Goal: Task Accomplishment & Management: Manage account settings

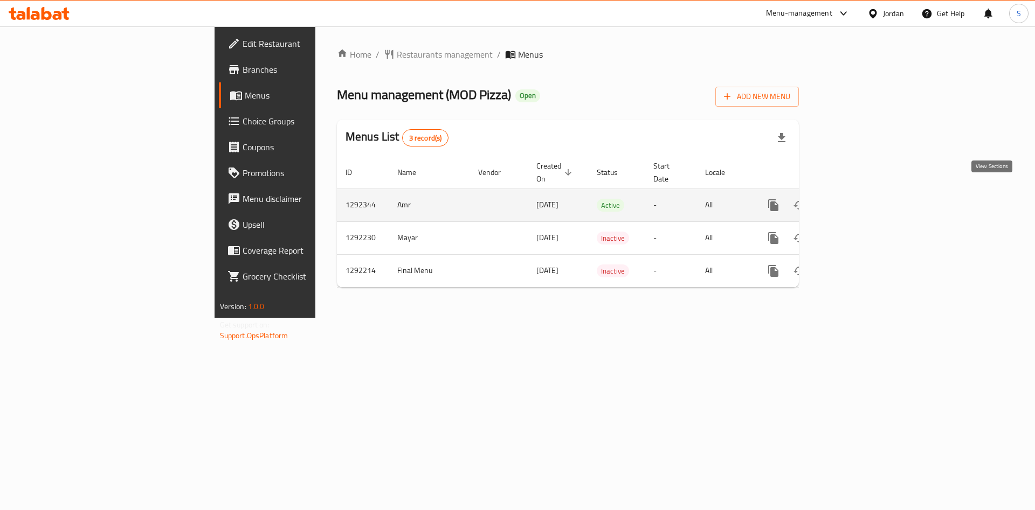
click at [856, 200] on icon "enhanced table" at bounding box center [851, 205] width 10 height 10
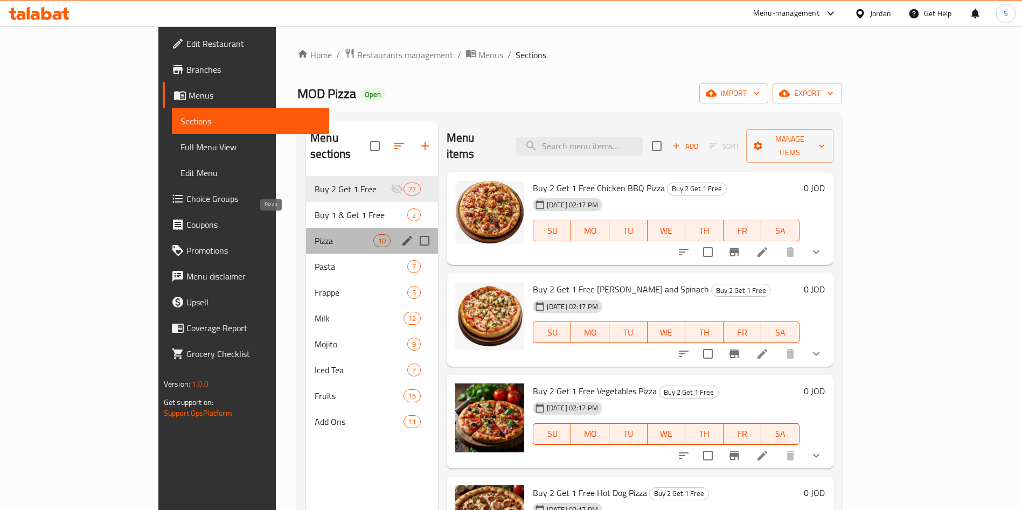
click at [315, 234] on span "Pizza" at bounding box center [344, 240] width 58 height 13
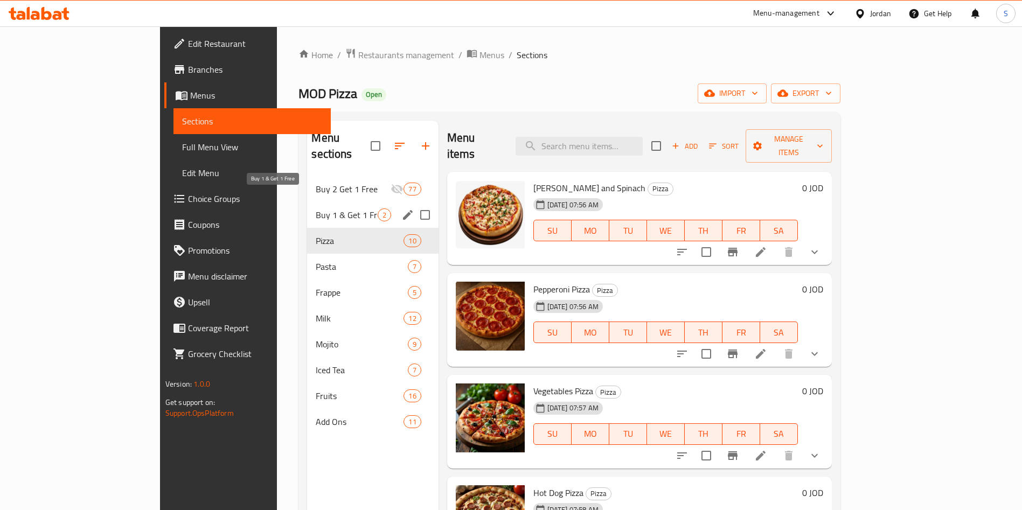
click at [316, 209] on span "Buy 1 & Get 1 Free" at bounding box center [346, 215] width 61 height 13
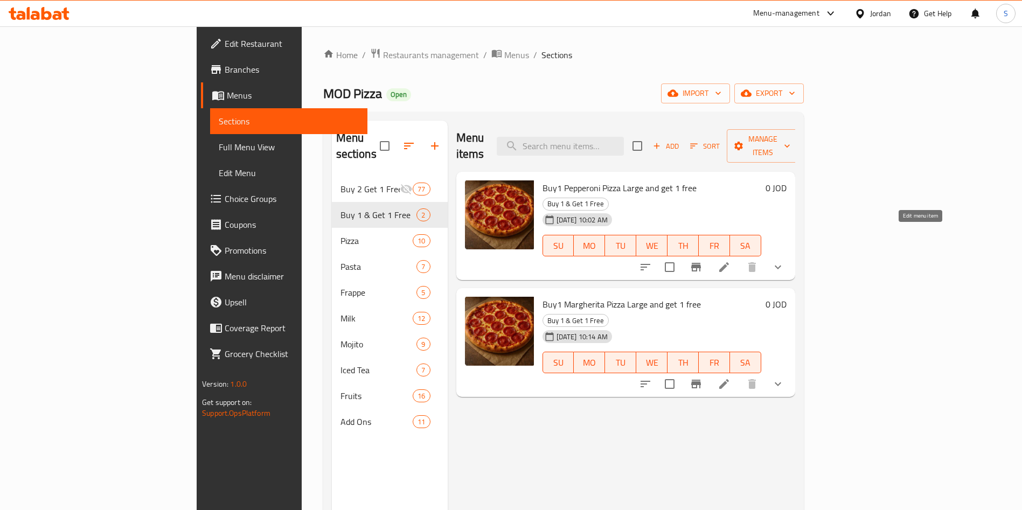
click at [729, 262] on icon at bounding box center [724, 267] width 10 height 10
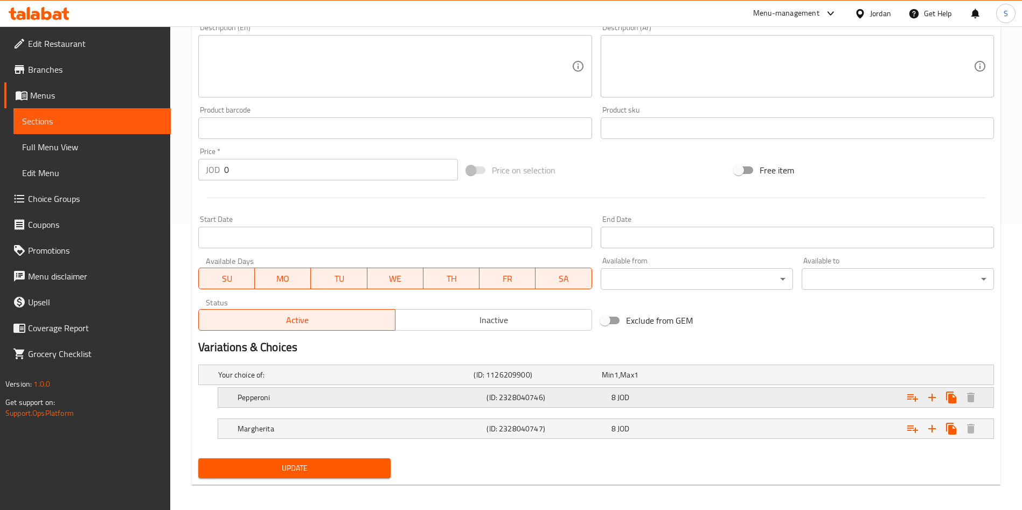
scroll to position [291, 0]
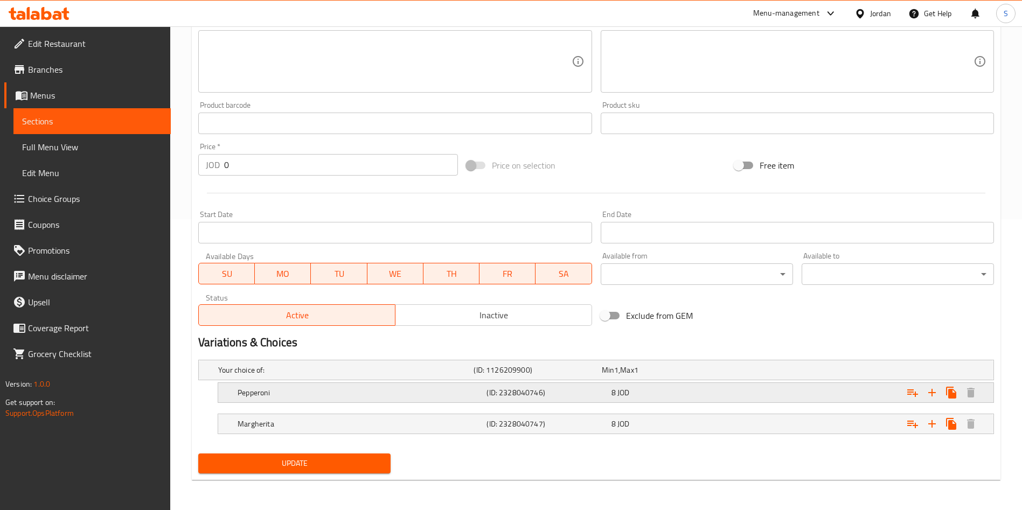
click at [655, 396] on div "8 JOD" at bounding box center [672, 392] width 120 height 11
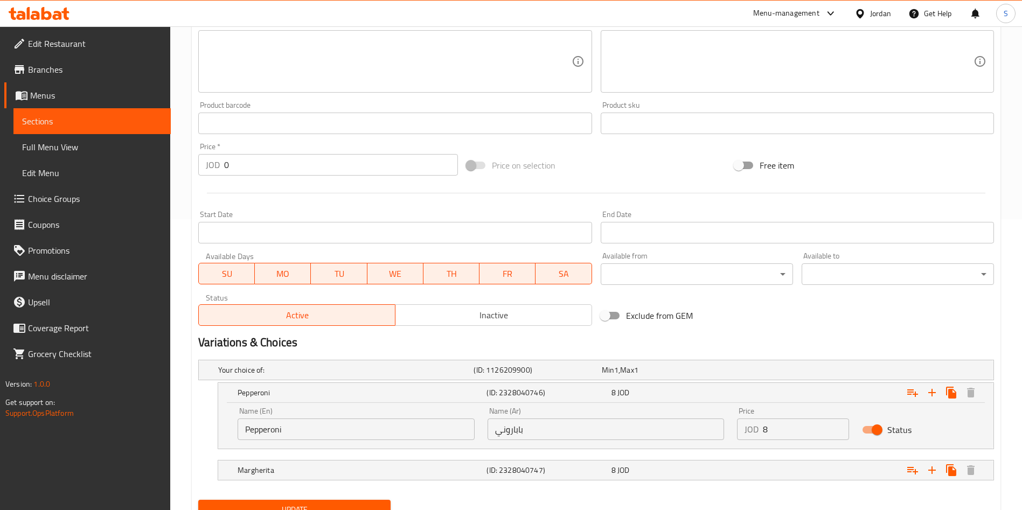
click at [676, 448] on div "Name (En) Pepperoni Name (En) Name (Ar) باباروني Name (Ar) Price JOD 8 Price St…" at bounding box center [605, 426] width 775 height 46
drag, startPoint x: 791, startPoint y: 431, endPoint x: 762, endPoint y: 428, distance: 28.7
click at [762, 428] on div "JOD 8 Price" at bounding box center [793, 430] width 112 height 22
type input "16"
click at [769, 478] on div "Expand" at bounding box center [858, 471] width 249 height 24
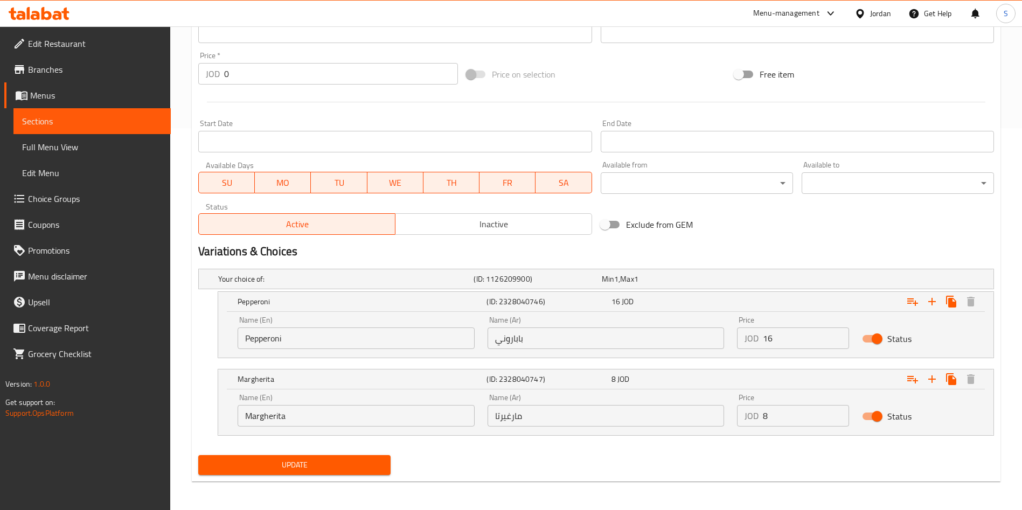
scroll to position [384, 0]
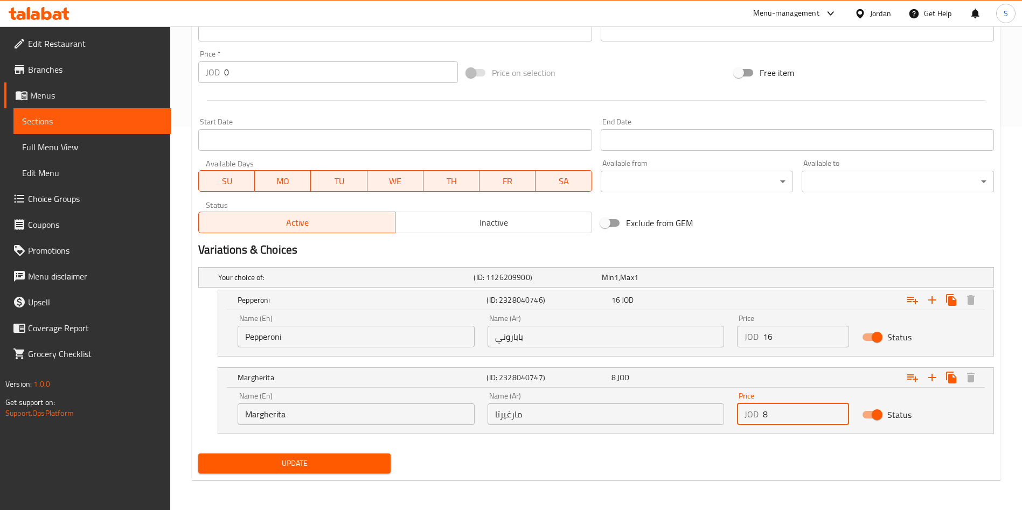
drag, startPoint x: 775, startPoint y: 412, endPoint x: 655, endPoint y: 408, distance: 120.2
click at [655, 407] on div "Name (En) Margherita Name (En) Name (Ar) مارغيرتا Name (Ar) Price JOD 8 Price S…" at bounding box center [606, 409] width 750 height 46
type input "16"
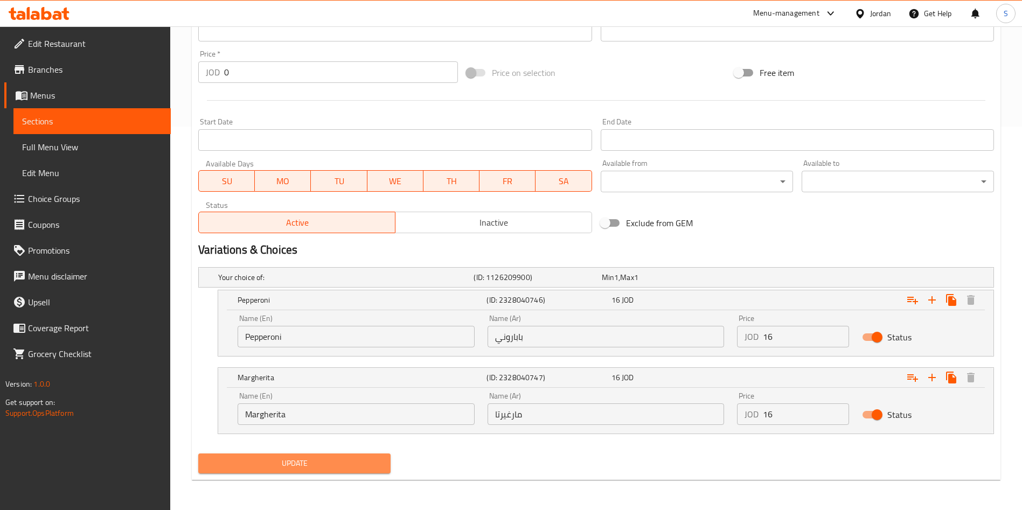
click at [375, 466] on span "Update" at bounding box center [294, 463] width 175 height 13
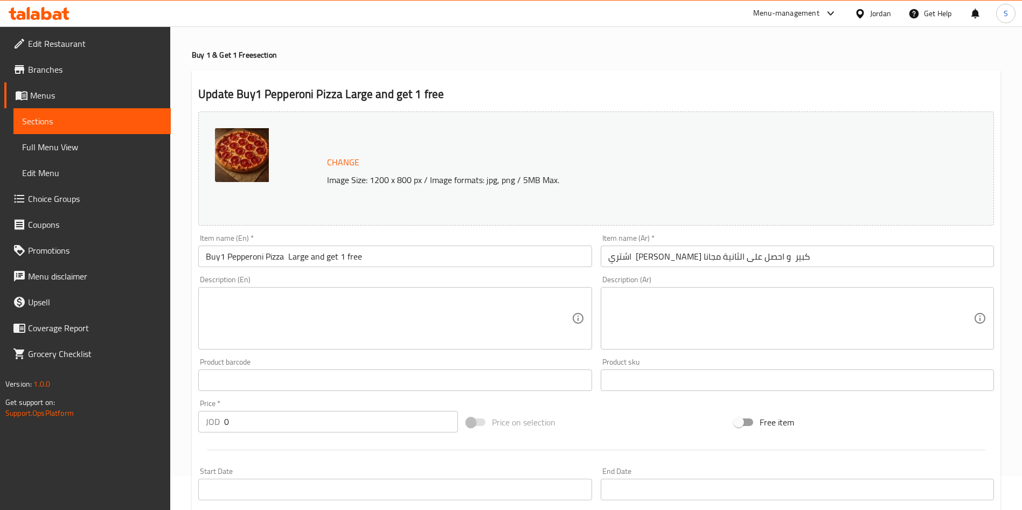
scroll to position [0, 0]
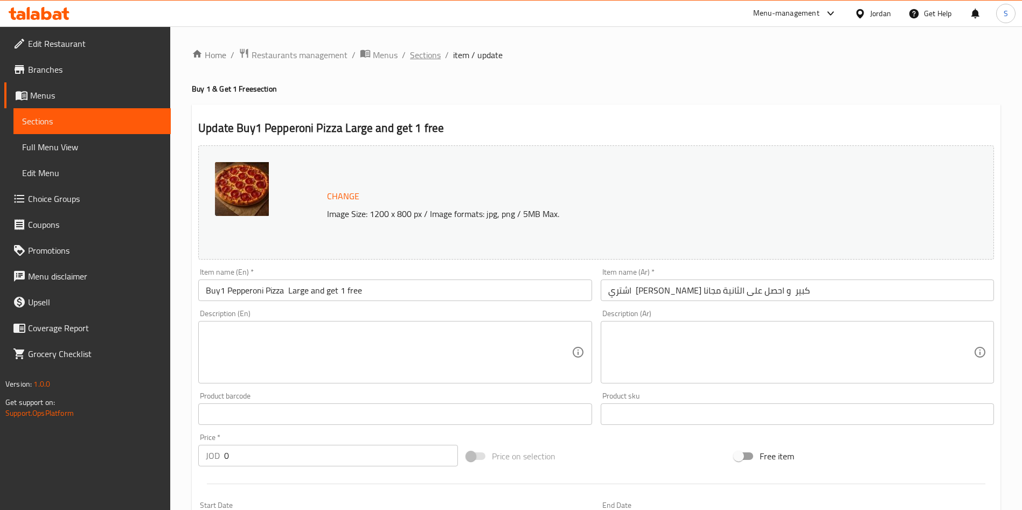
click at [414, 55] on span "Sections" at bounding box center [425, 54] width 31 height 13
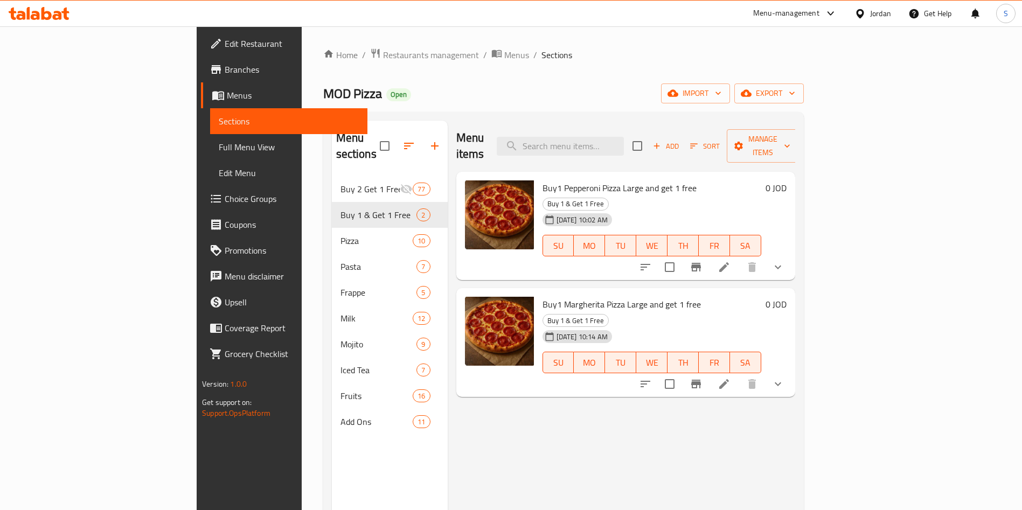
click at [731, 378] on icon at bounding box center [724, 384] width 13 height 13
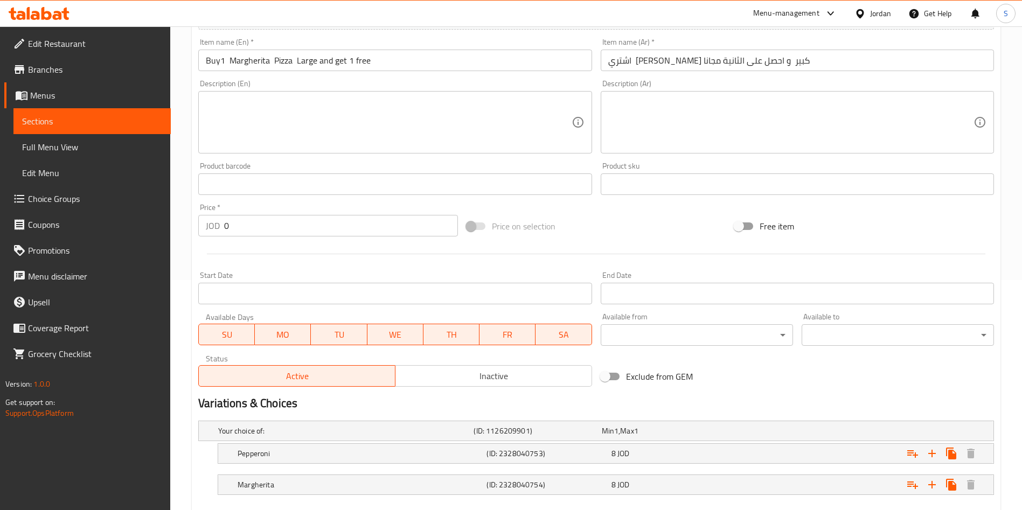
scroll to position [291, 0]
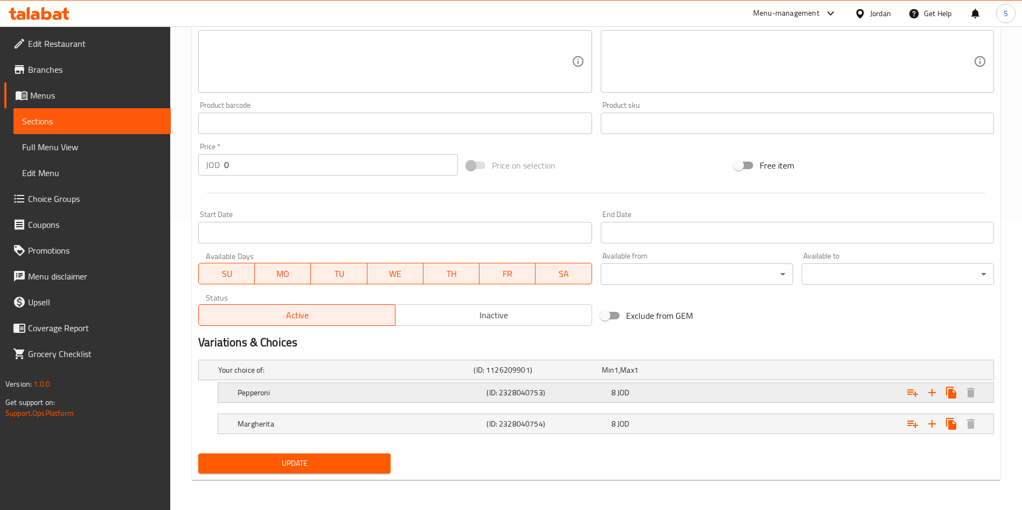
click at [629, 398] on span "JOD" at bounding box center [624, 393] width 12 height 14
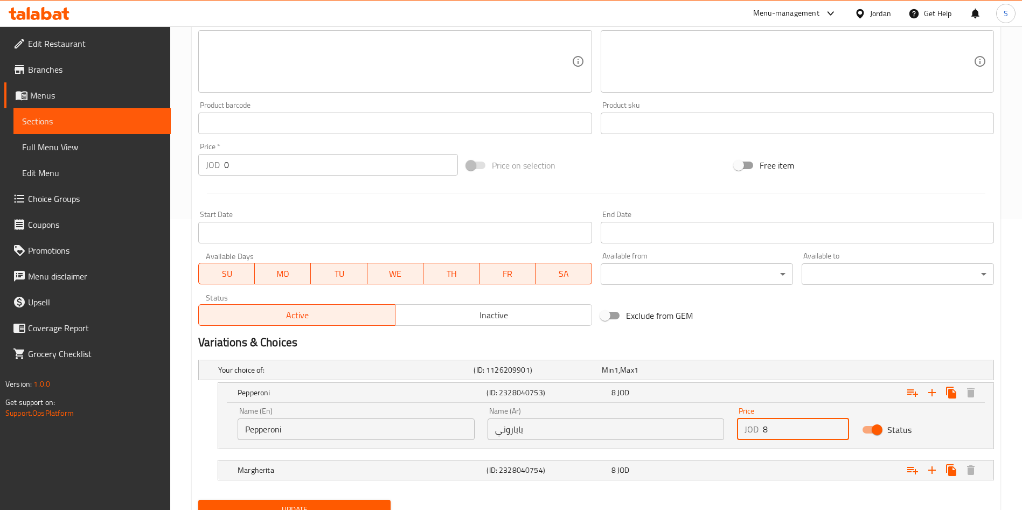
drag, startPoint x: 766, startPoint y: 432, endPoint x: 755, endPoint y: 433, distance: 10.8
click at [755, 433] on div "JOD 8 Price" at bounding box center [793, 430] width 112 height 22
type input "16"
click at [740, 476] on div "Expand" at bounding box center [858, 471] width 249 height 24
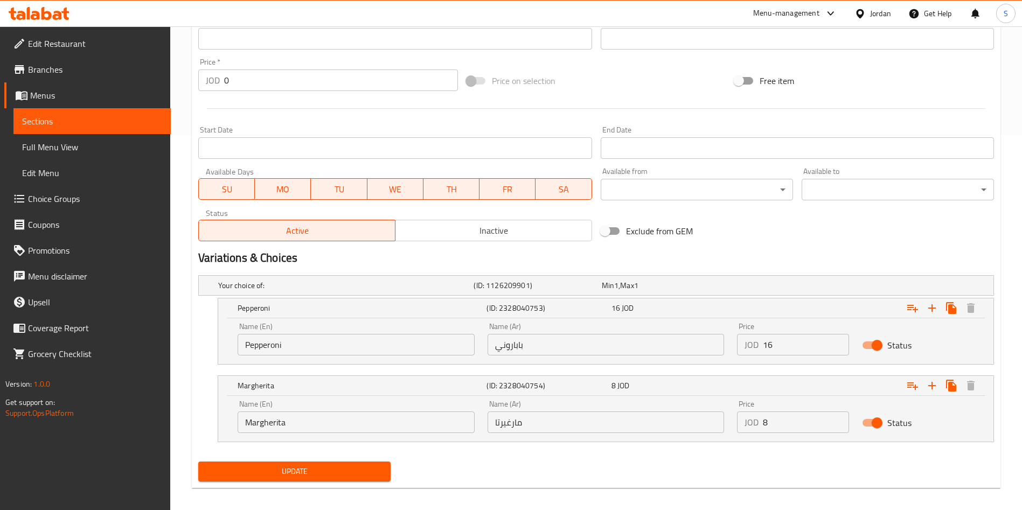
scroll to position [384, 0]
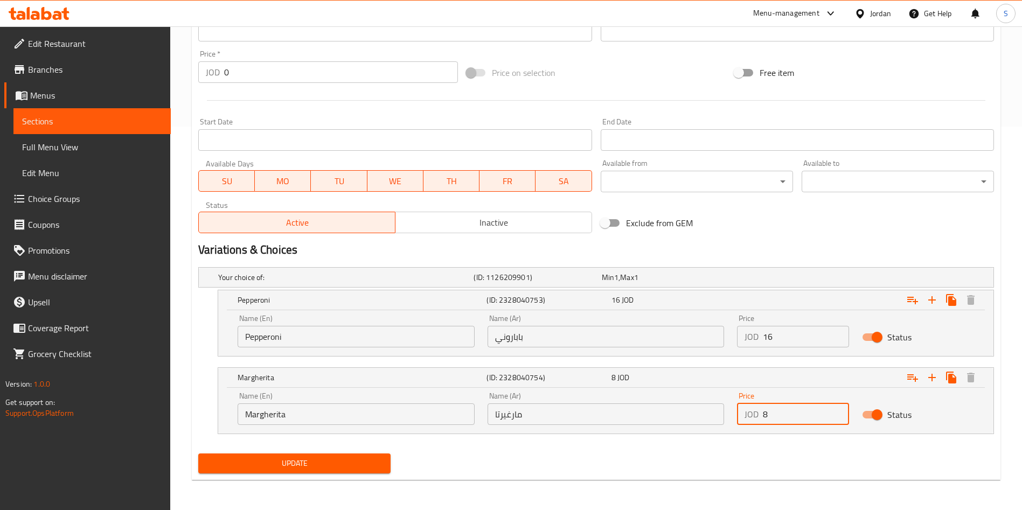
drag, startPoint x: 774, startPoint y: 421, endPoint x: 747, endPoint y: 419, distance: 26.5
click at [747, 419] on div "JOD 8 Price" at bounding box center [793, 415] width 112 height 22
type input "16"
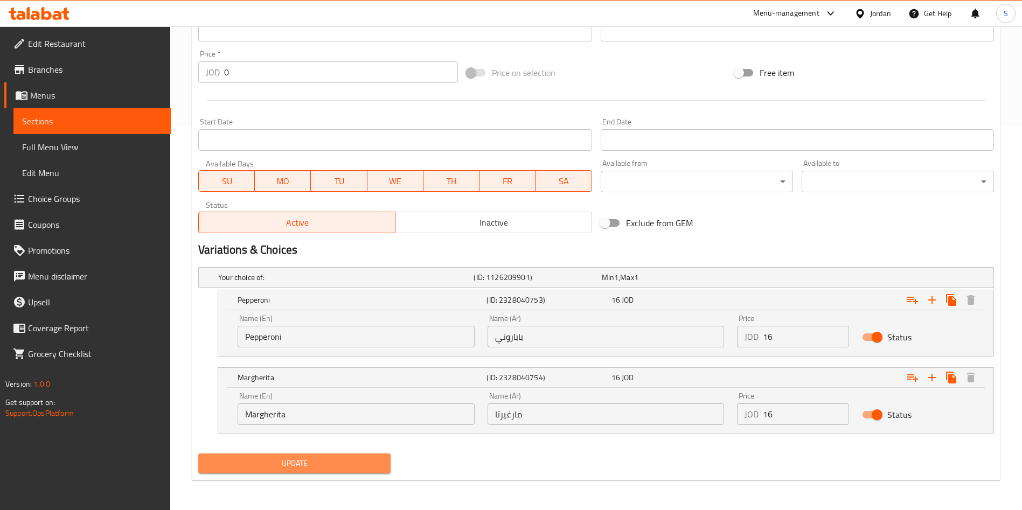
click at [297, 462] on span "Update" at bounding box center [294, 463] width 175 height 13
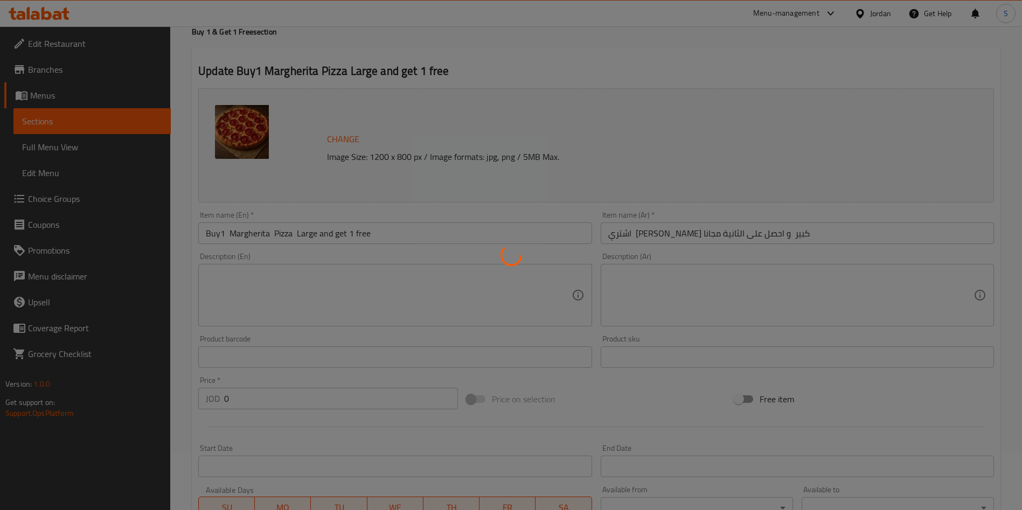
scroll to position [0, 0]
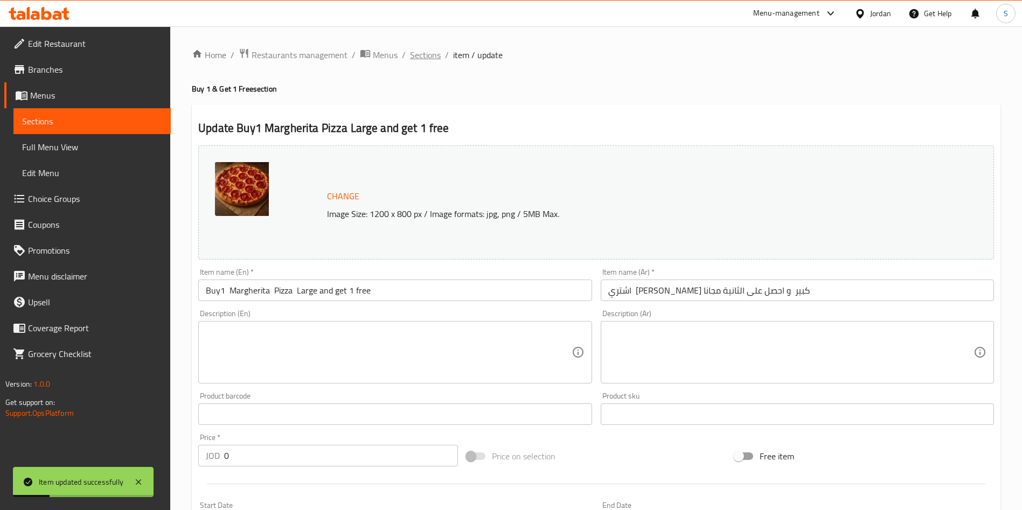
click at [420, 52] on span "Sections" at bounding box center [425, 54] width 31 height 13
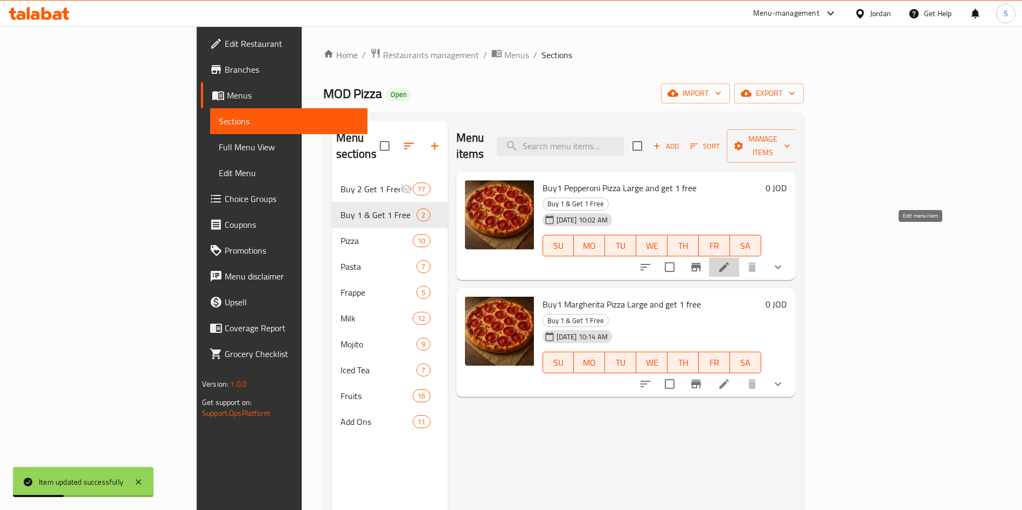
click at [731, 261] on icon at bounding box center [724, 267] width 13 height 13
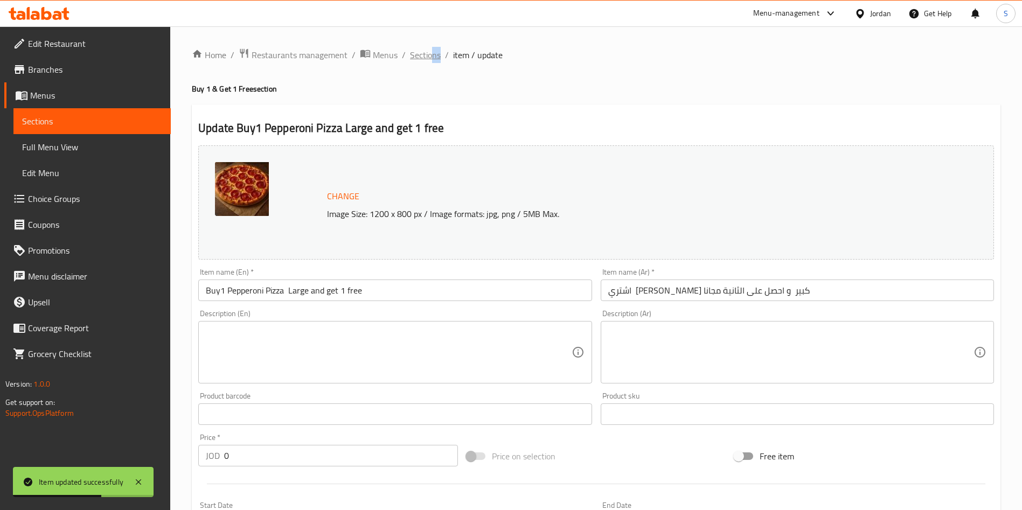
drag, startPoint x: 440, startPoint y: 54, endPoint x: 429, endPoint y: 54, distance: 10.8
click at [430, 54] on ol "Home / Restaurants management / Menus / Sections / item / update" at bounding box center [596, 55] width 809 height 14
click at [429, 54] on span "Sections" at bounding box center [425, 54] width 31 height 13
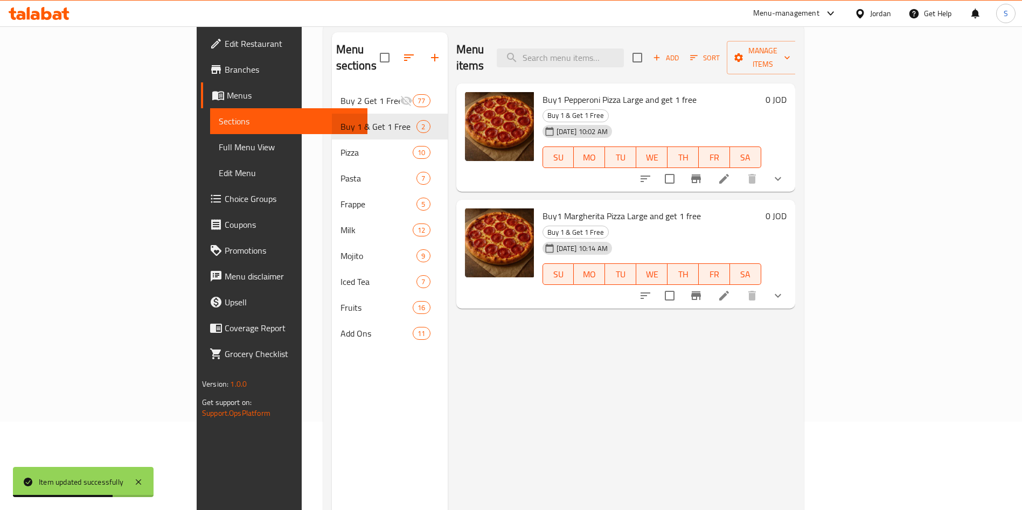
scroll to position [151, 0]
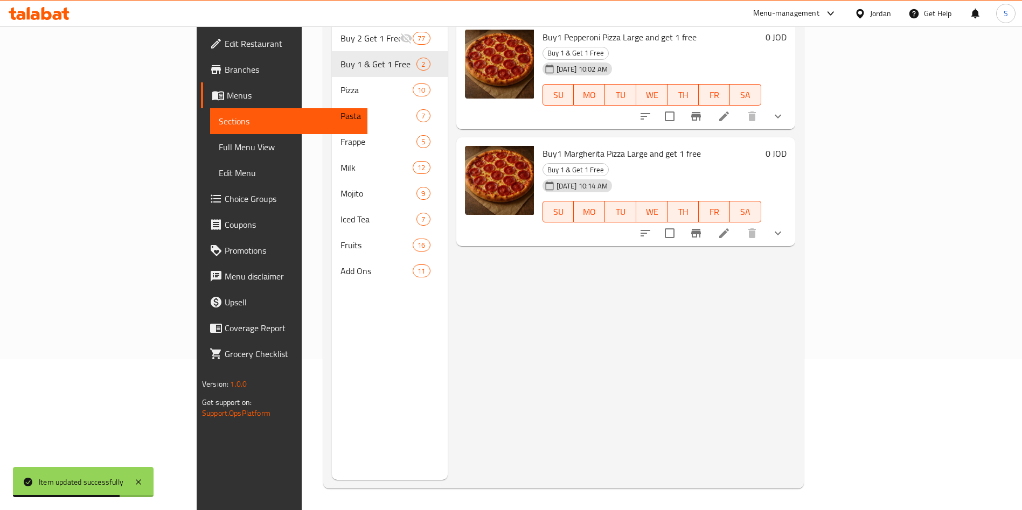
click at [739, 224] on li at bounding box center [724, 233] width 30 height 19
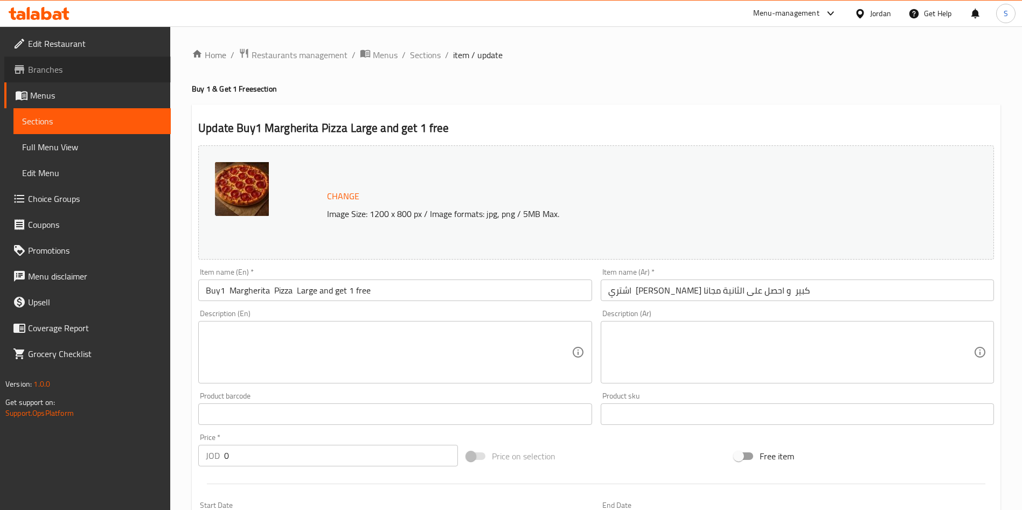
click at [39, 60] on link "Branches" at bounding box center [87, 70] width 167 height 26
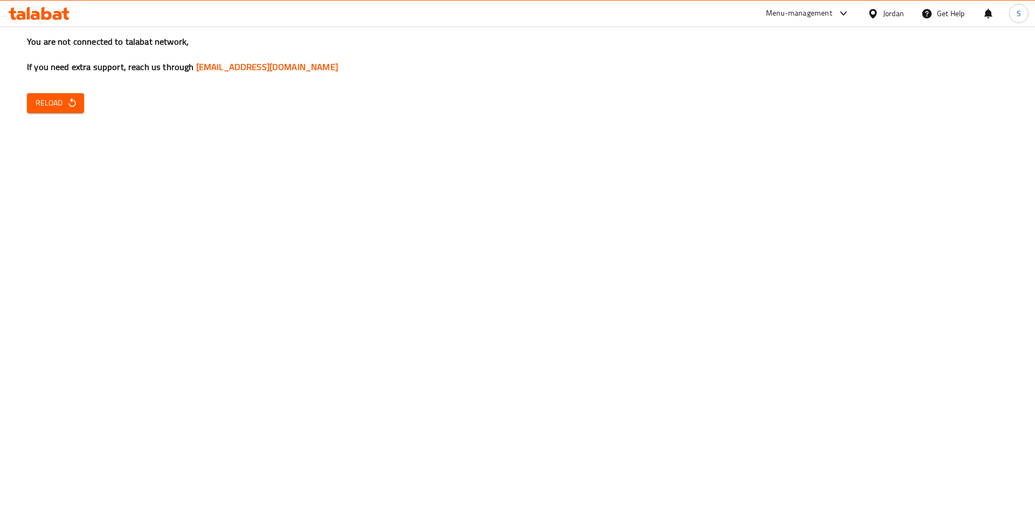
click at [50, 123] on div "You are not connected to talabat network, If you need extra support, reach us t…" at bounding box center [517, 255] width 1035 height 510
click at [57, 115] on div "You are not connected to talabat network, If you need extra support, reach us t…" at bounding box center [517, 255] width 1035 height 510
click at [57, 100] on span "Reload" at bounding box center [56, 102] width 40 height 13
click at [44, 102] on span "Reload" at bounding box center [56, 102] width 40 height 13
click at [45, 102] on span "Reload" at bounding box center [56, 102] width 40 height 13
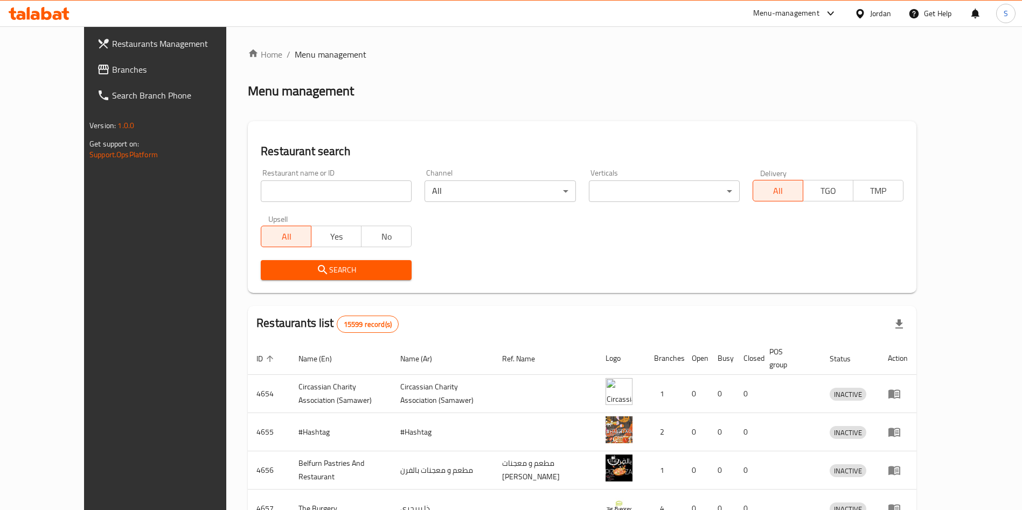
click at [338, 185] on input "search" at bounding box center [336, 192] width 151 height 22
type input "MOD Pizza"
click at [303, 264] on span "Search" at bounding box center [336, 270] width 134 height 13
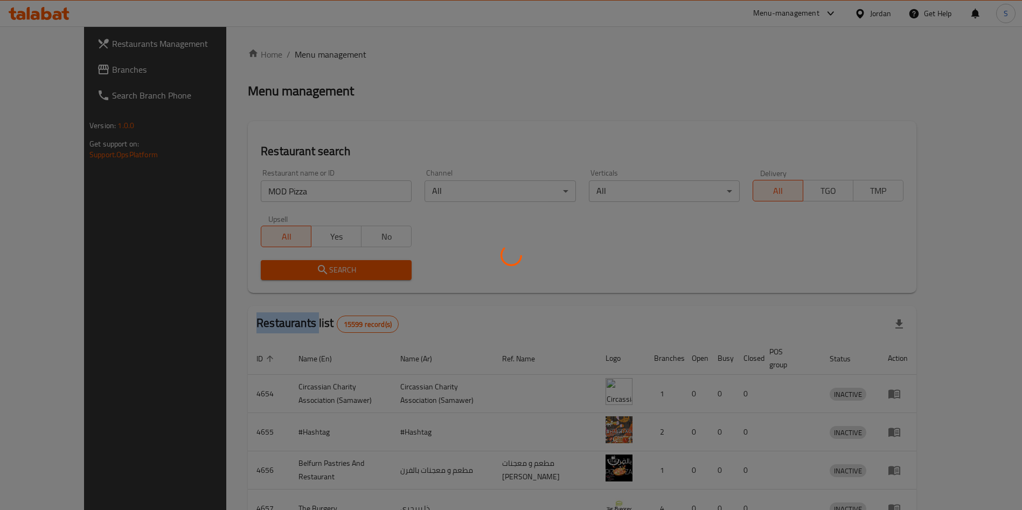
click at [303, 263] on div at bounding box center [511, 255] width 1022 height 510
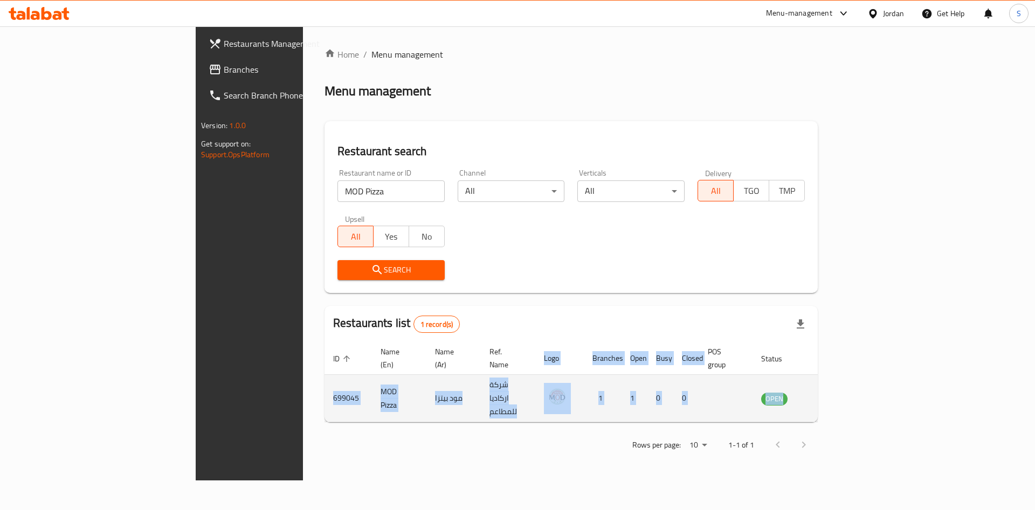
drag, startPoint x: 945, startPoint y: 391, endPoint x: 968, endPoint y: 390, distance: 22.6
click at [846, 390] on tr "699045 MOD Pizza مود بيتزا شركة اركاديا للمطاعم 1 1 0 0 OPEN" at bounding box center [585, 398] width 522 height 47
click at [830, 392] on icon "enhanced table" at bounding box center [823, 398] width 13 height 13
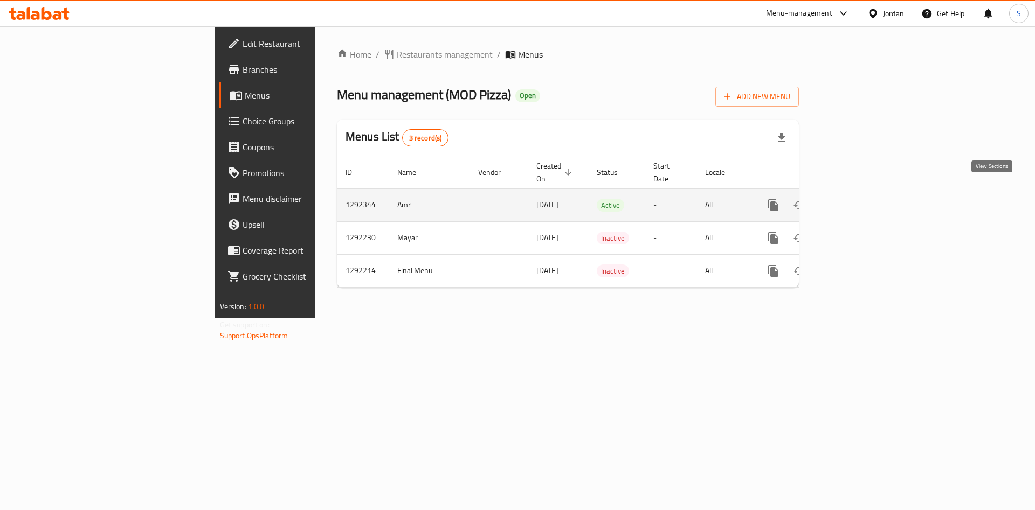
click at [864, 192] on link "enhanced table" at bounding box center [851, 205] width 26 height 26
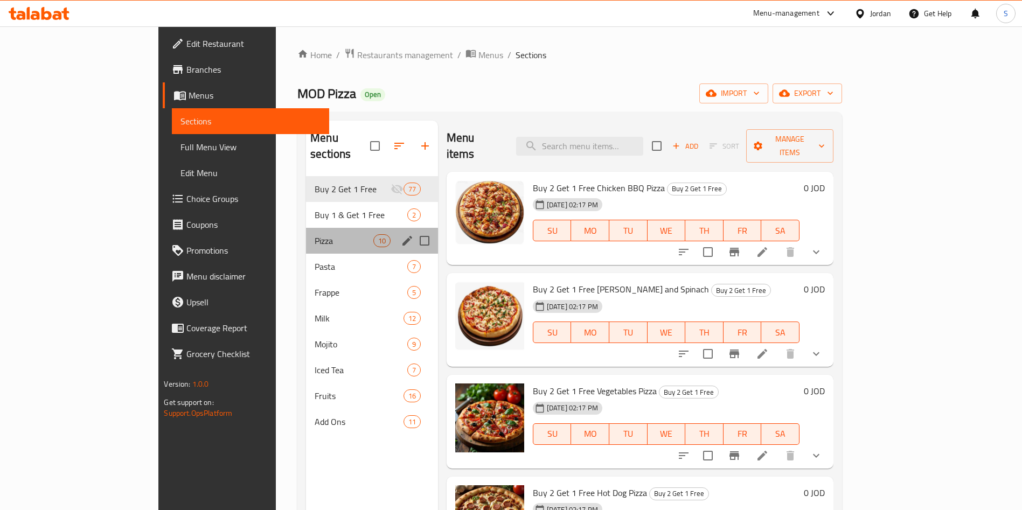
click at [306, 228] on div "Pizza 10" at bounding box center [372, 241] width 132 height 26
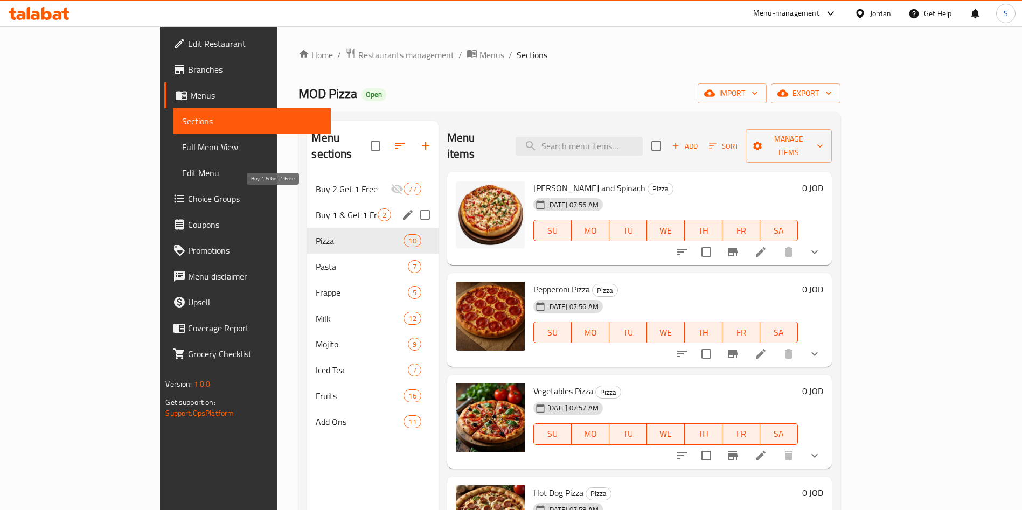
click at [316, 209] on span "Buy 1 & Get 1 Free" at bounding box center [346, 215] width 61 height 13
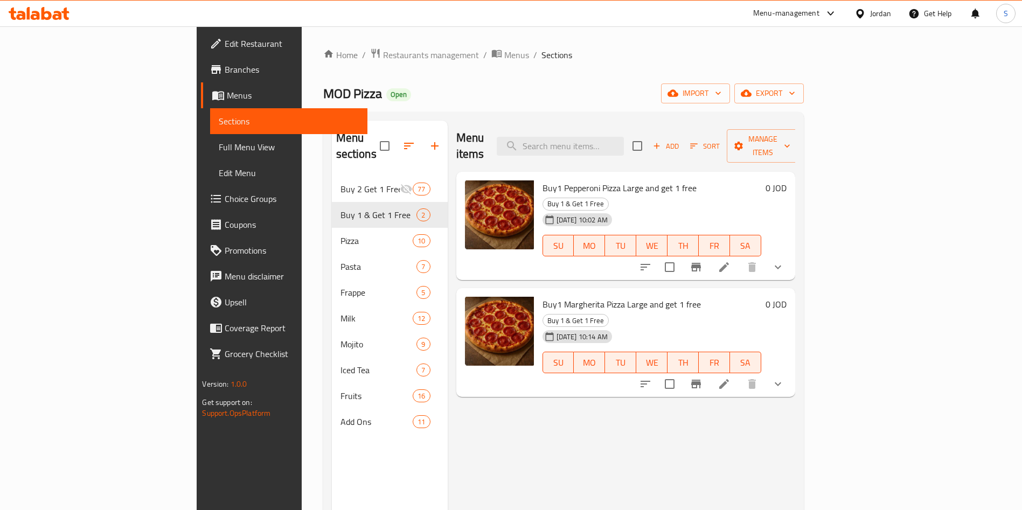
click at [739, 258] on li at bounding box center [724, 267] width 30 height 19
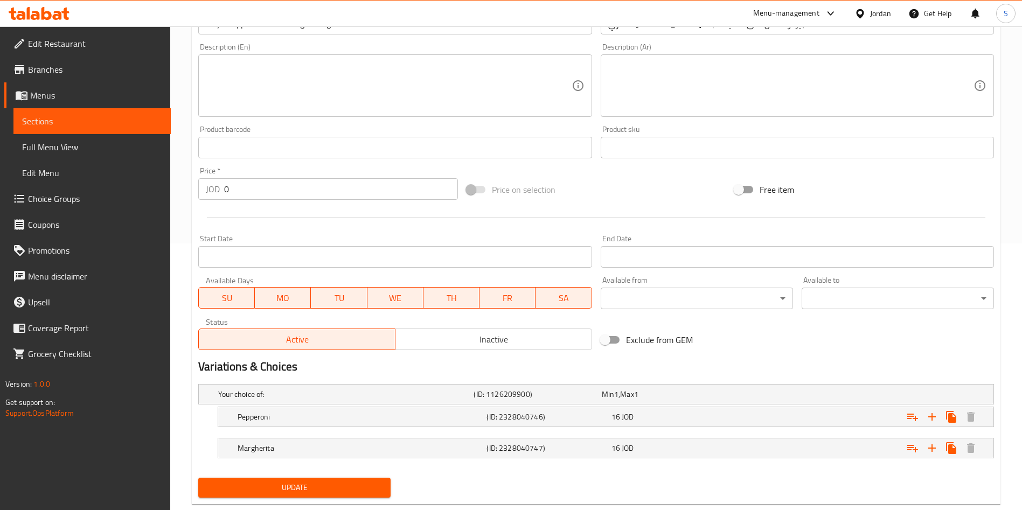
scroll to position [291, 0]
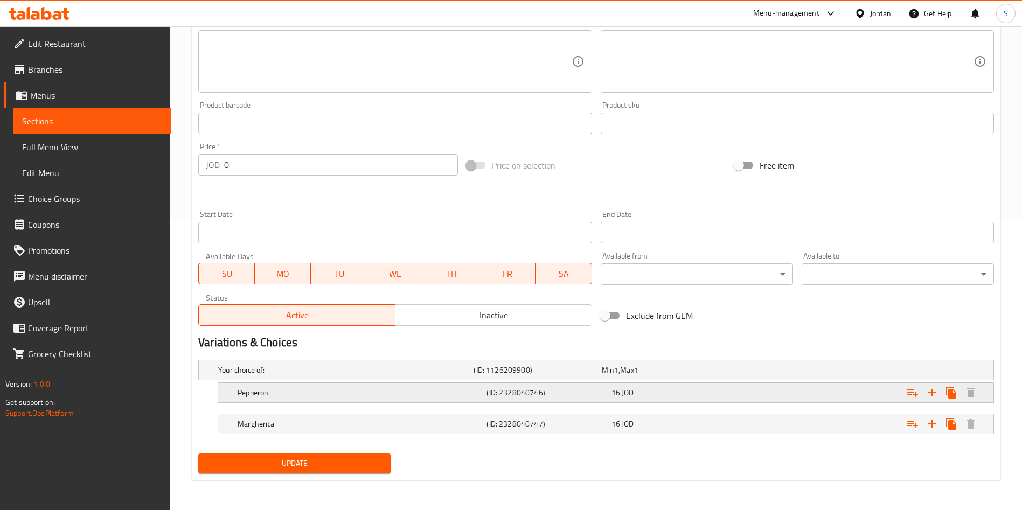
click at [644, 391] on div "16 JOD" at bounding box center [672, 392] width 120 height 11
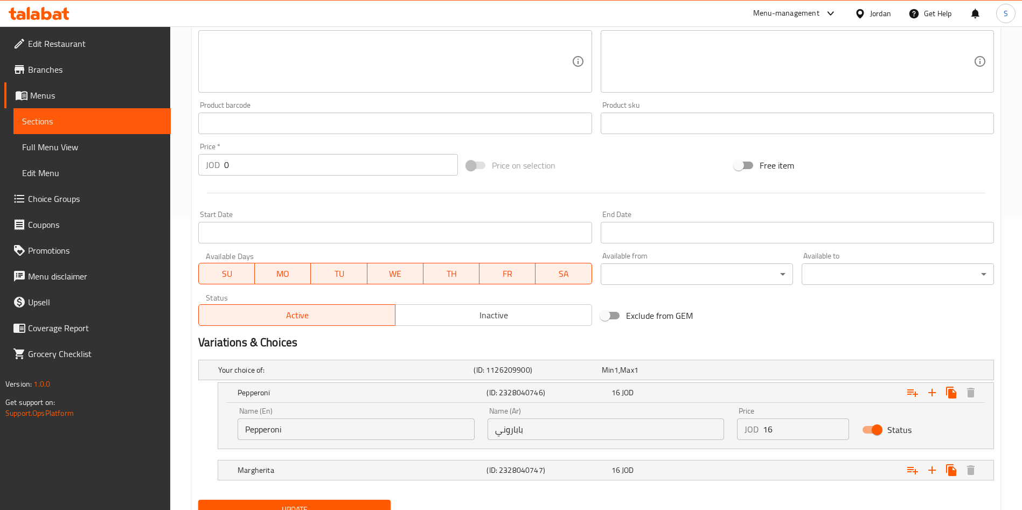
click at [727, 431] on div "Name (En) Pepperoni Name (En) Name (Ar) باباروني Name (Ar) Price JOD 16 Price S…" at bounding box center [606, 424] width 750 height 46
type input "8"
click at [768, 472] on div "Expand" at bounding box center [858, 471] width 249 height 24
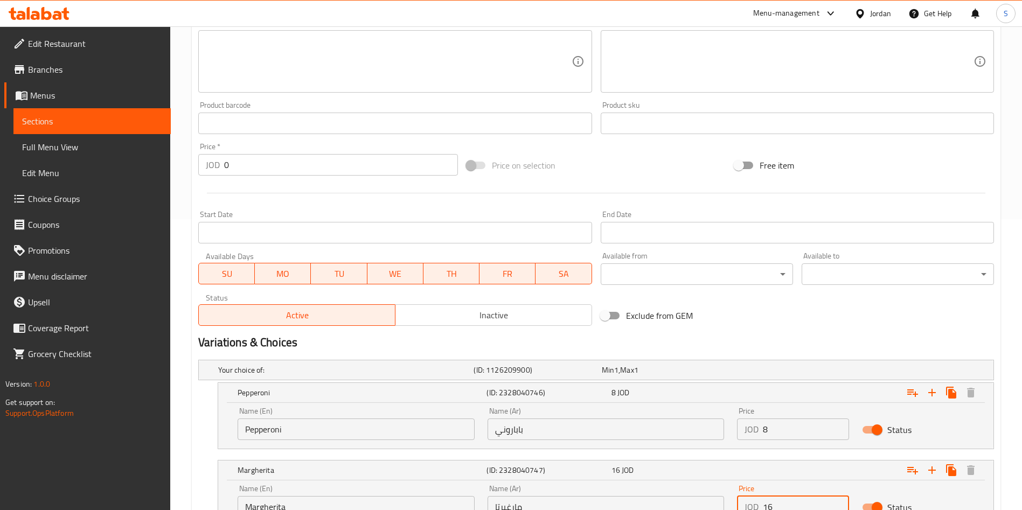
drag, startPoint x: 789, startPoint y: 508, endPoint x: 751, endPoint y: 506, distance: 37.8
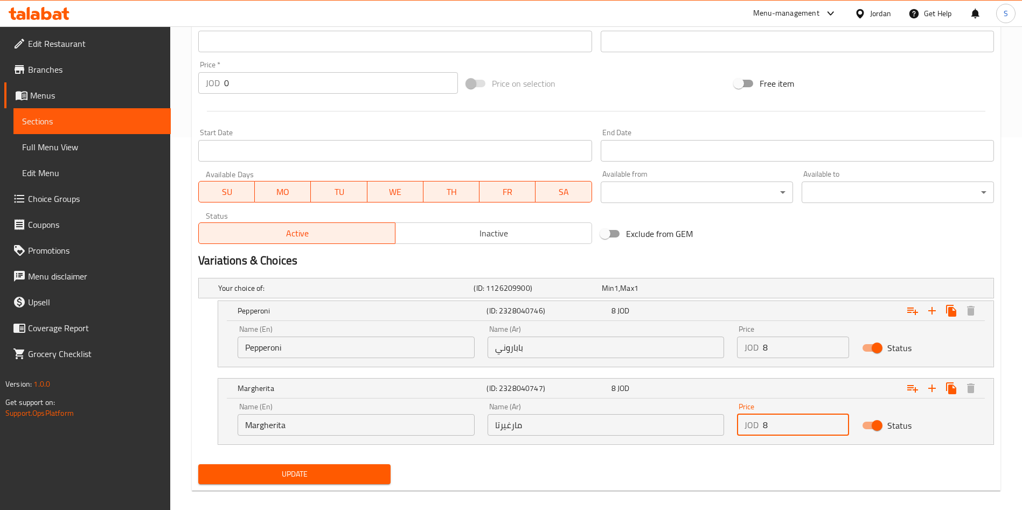
type input "8"
click at [354, 462] on div "Update" at bounding box center [294, 474] width 201 height 29
click at [359, 479] on span "Update" at bounding box center [294, 474] width 175 height 13
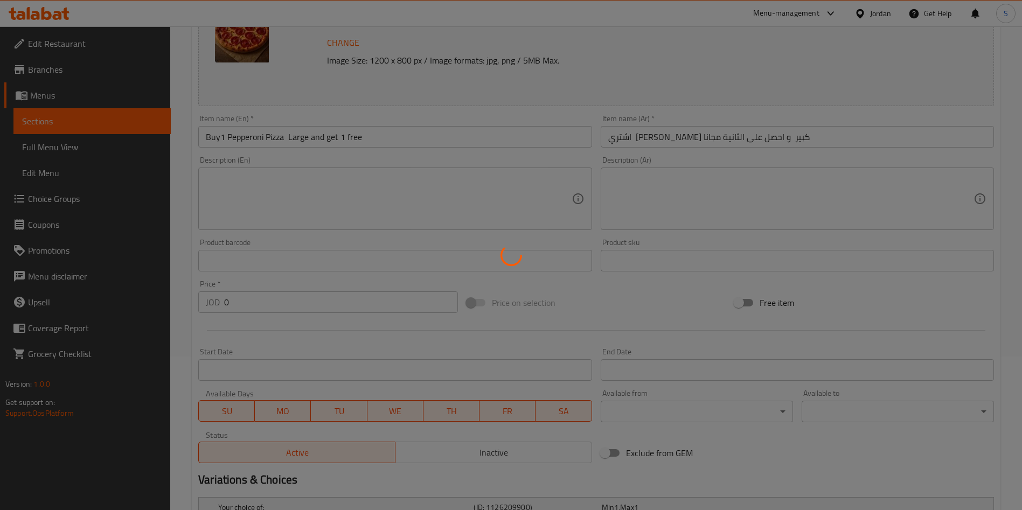
scroll to position [0, 0]
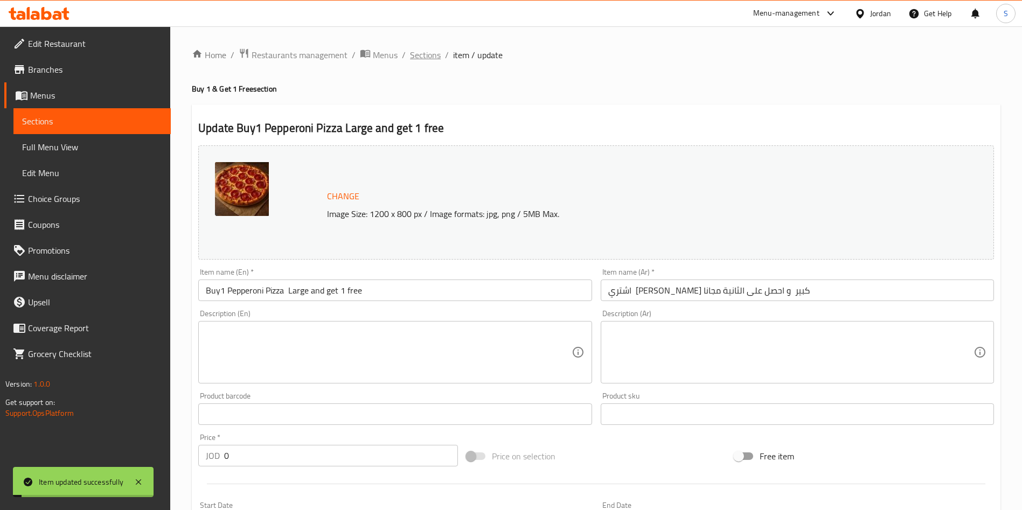
click at [428, 54] on span "Sections" at bounding box center [425, 54] width 31 height 13
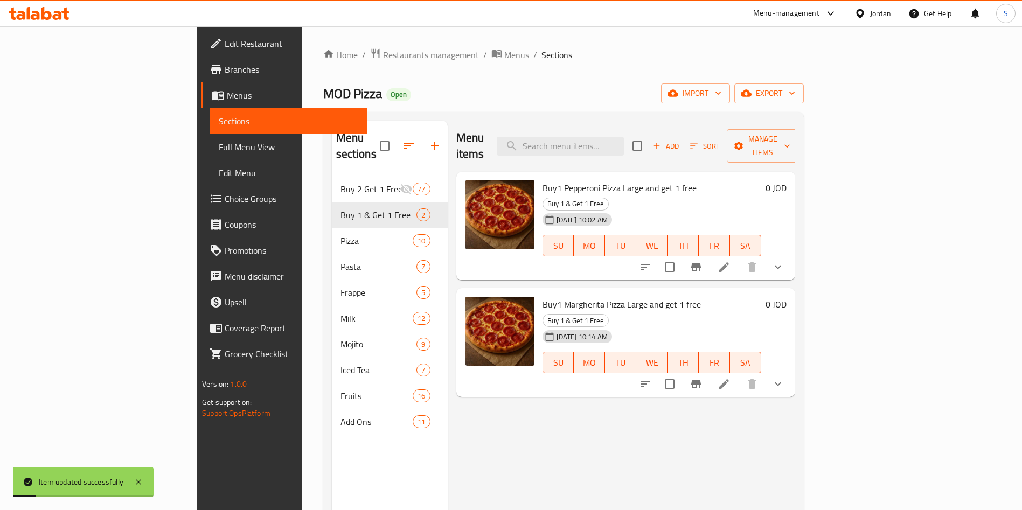
click at [795, 351] on div "Menu items Add Sort Manage items Buy1 Pepperoni Pizza Large and get 1 free Buy …" at bounding box center [622, 376] width 348 height 510
click at [791, 371] on div at bounding box center [712, 384] width 158 height 26
click at [731, 378] on icon at bounding box center [724, 384] width 13 height 13
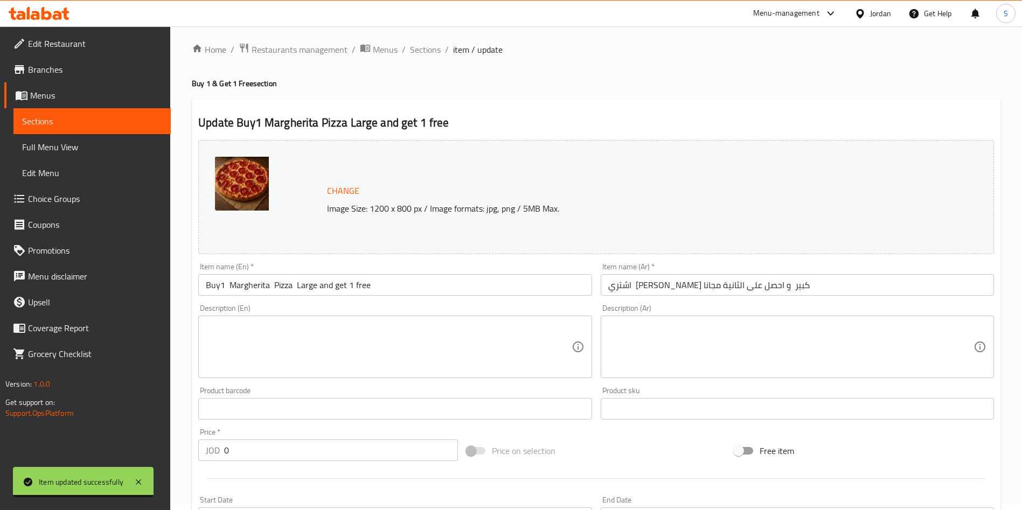
scroll to position [242, 0]
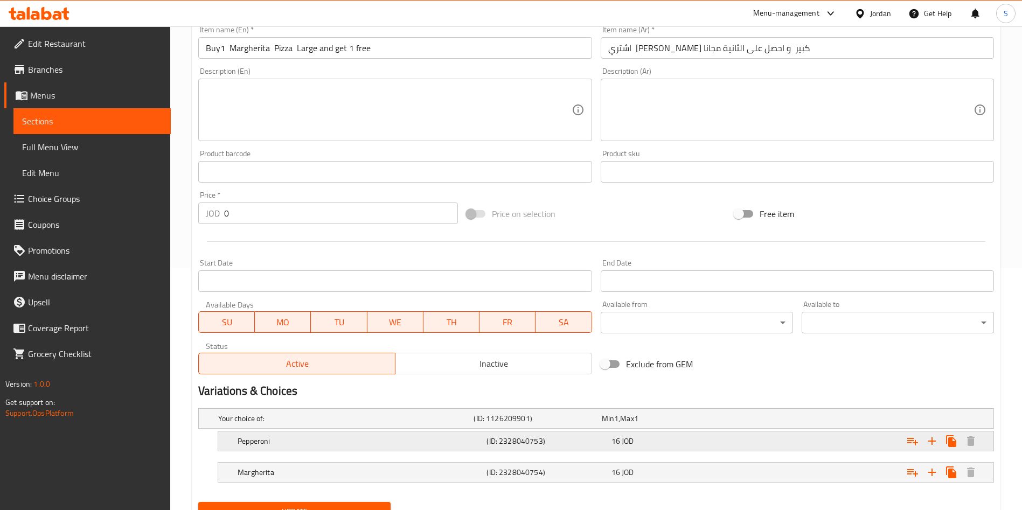
click at [601, 441] on h5 "(ID: 2328040753)" at bounding box center [547, 441] width 120 height 11
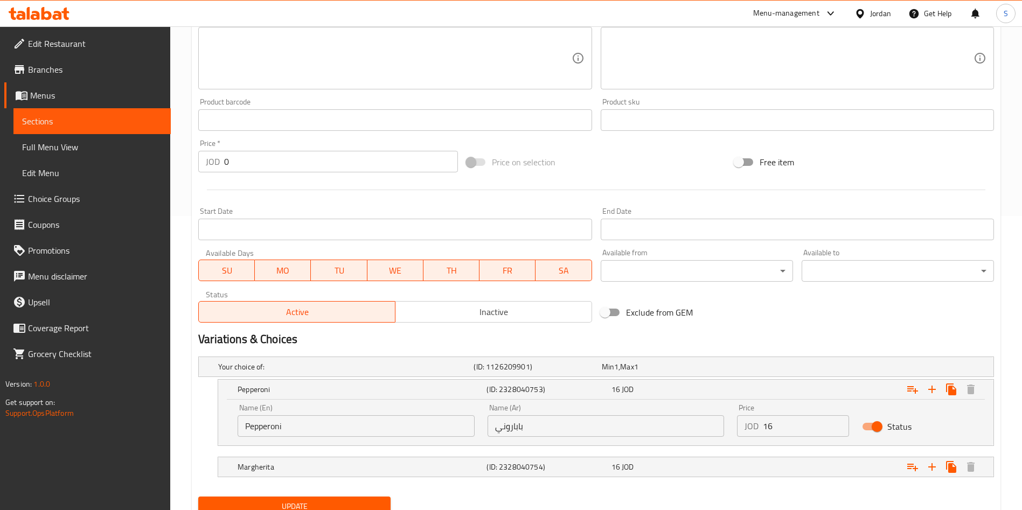
scroll to position [337, 0]
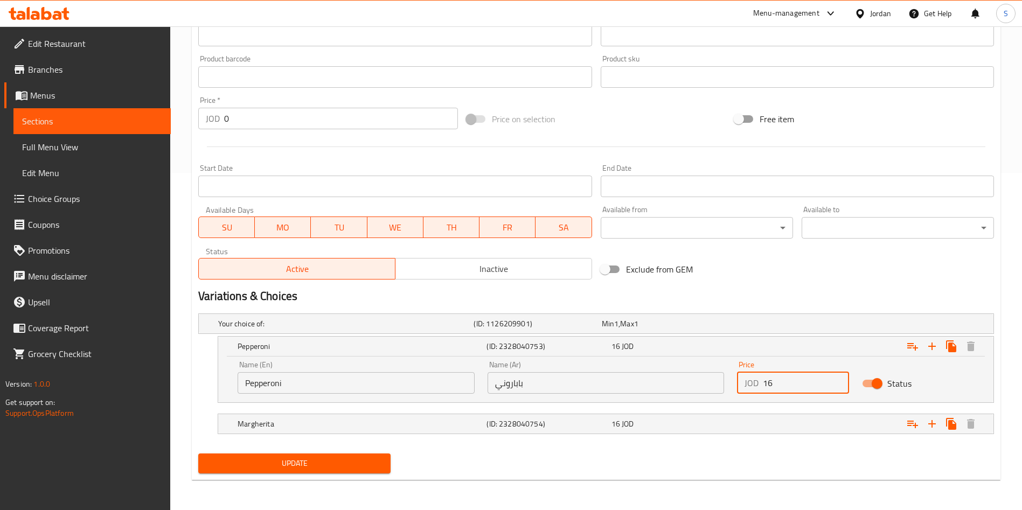
drag, startPoint x: 755, startPoint y: 377, endPoint x: 744, endPoint y: 375, distance: 11.5
click at [744, 375] on div "JOD 16 Price" at bounding box center [793, 383] width 112 height 22
type input "8"
click at [777, 419] on div "Expand" at bounding box center [858, 424] width 249 height 24
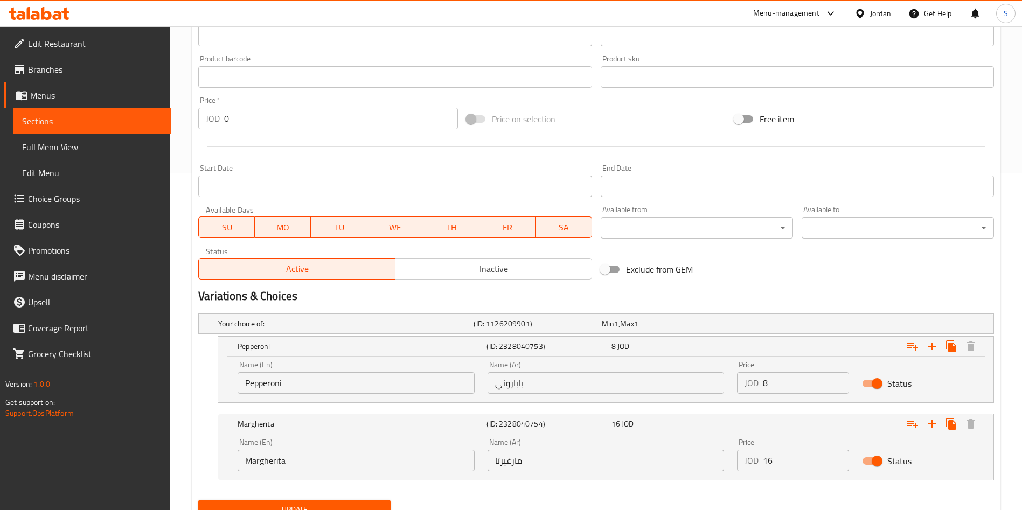
drag, startPoint x: 788, startPoint y: 466, endPoint x: 705, endPoint y: 455, distance: 83.8
click at [705, 455] on div "Name (En) Margherita Name (En) Name (Ar) مارغيرتا Name (Ar) Price JOD 16 Price …" at bounding box center [606, 455] width 750 height 46
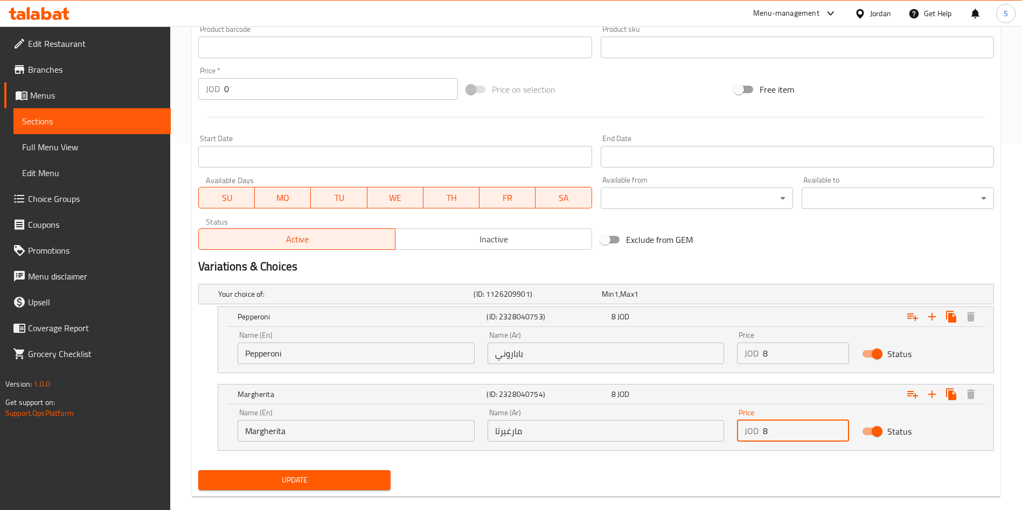
scroll to position [384, 0]
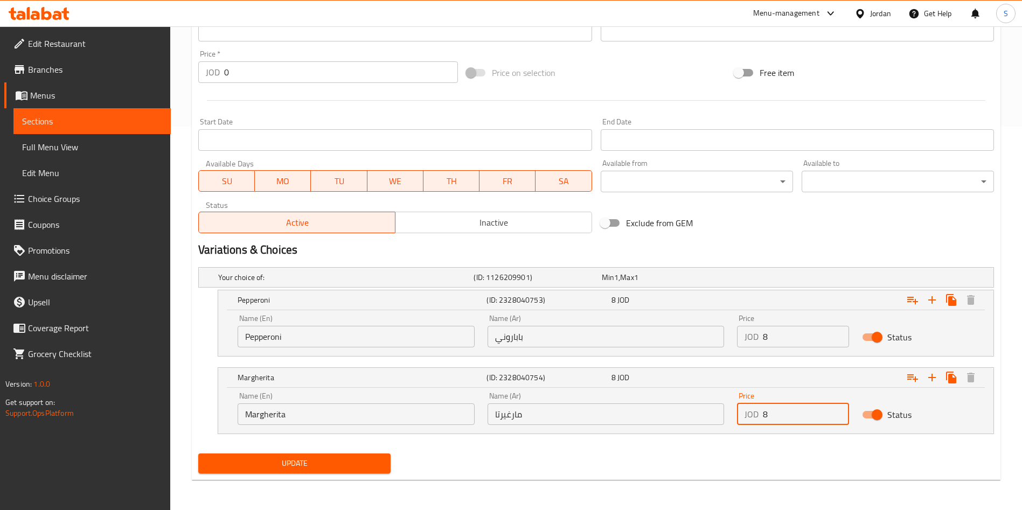
type input "8"
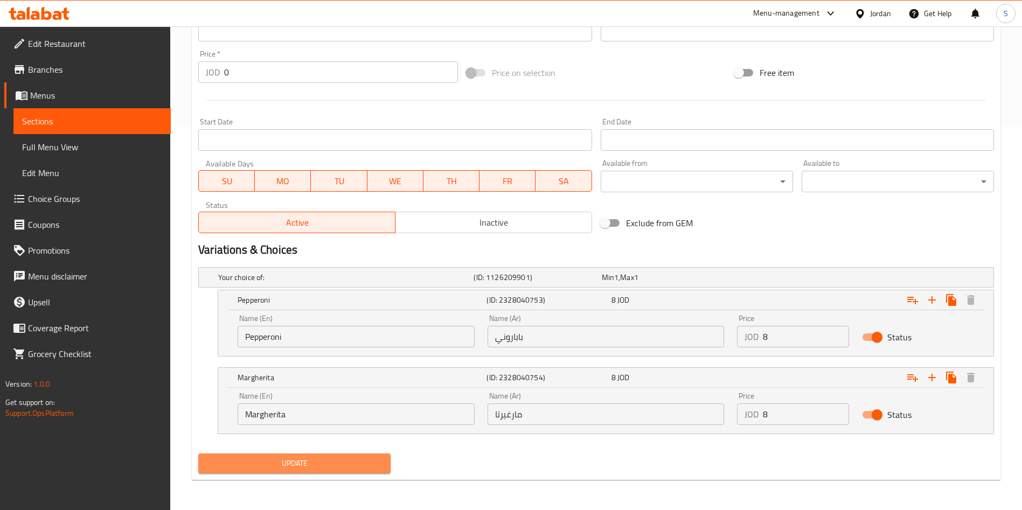
click at [349, 464] on span "Update" at bounding box center [294, 463] width 175 height 13
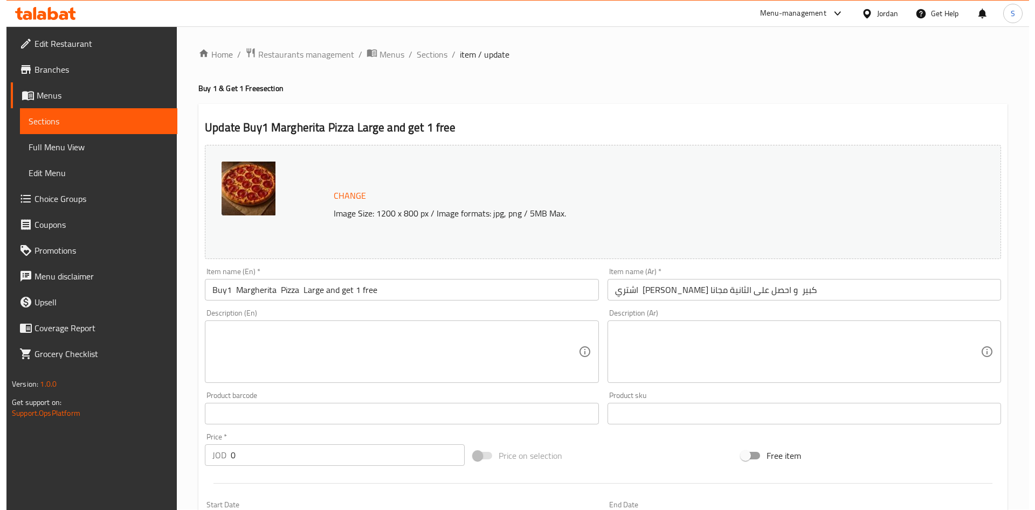
scroll to position [0, 0]
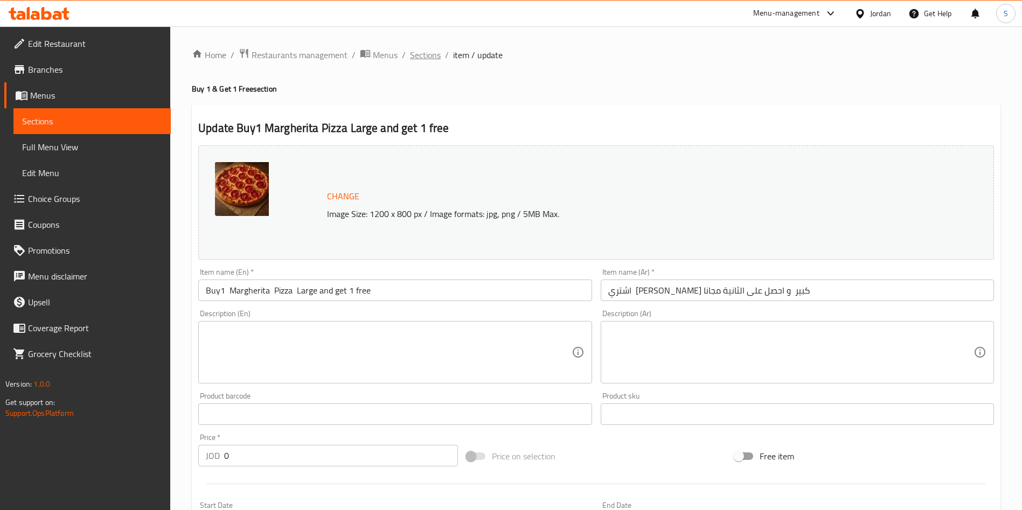
click at [419, 48] on span "Sections" at bounding box center [425, 54] width 31 height 13
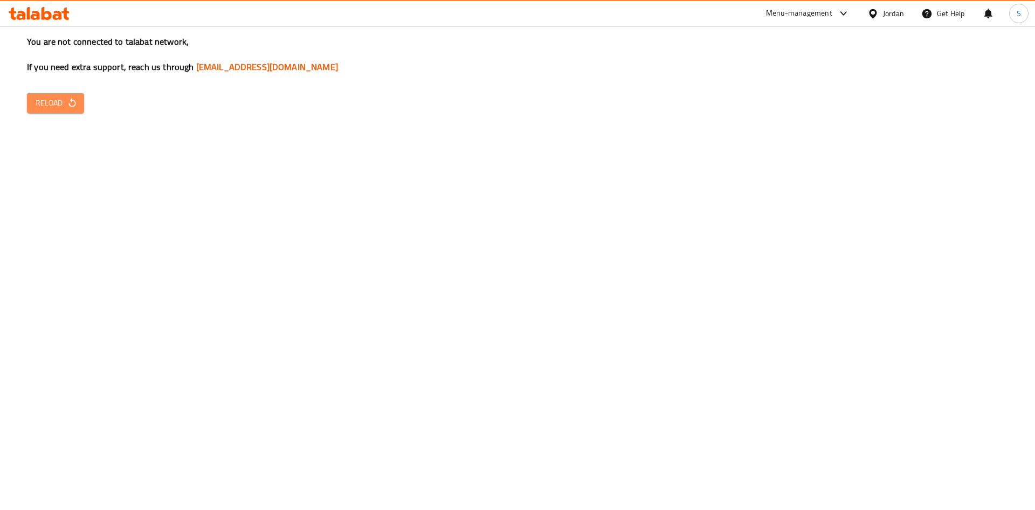
click at [41, 107] on span "Reload" at bounding box center [56, 102] width 40 height 13
click at [18, 105] on div "You are not connected to talabat network, If you need extra support, reach us t…" at bounding box center [517, 255] width 1035 height 510
click at [84, 105] on button "Reload" at bounding box center [55, 103] width 57 height 20
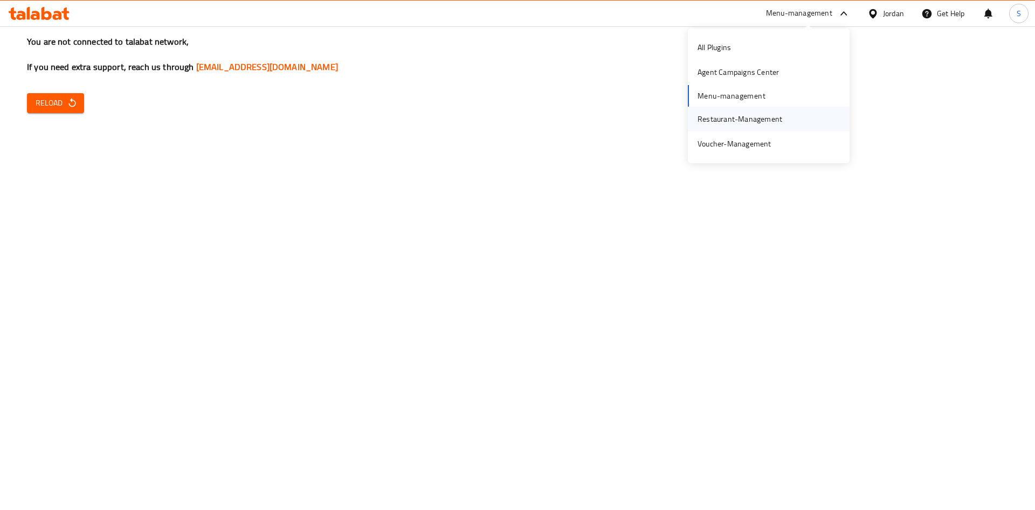
click at [736, 119] on div "Restaurant-Management" at bounding box center [739, 119] width 85 height 12
